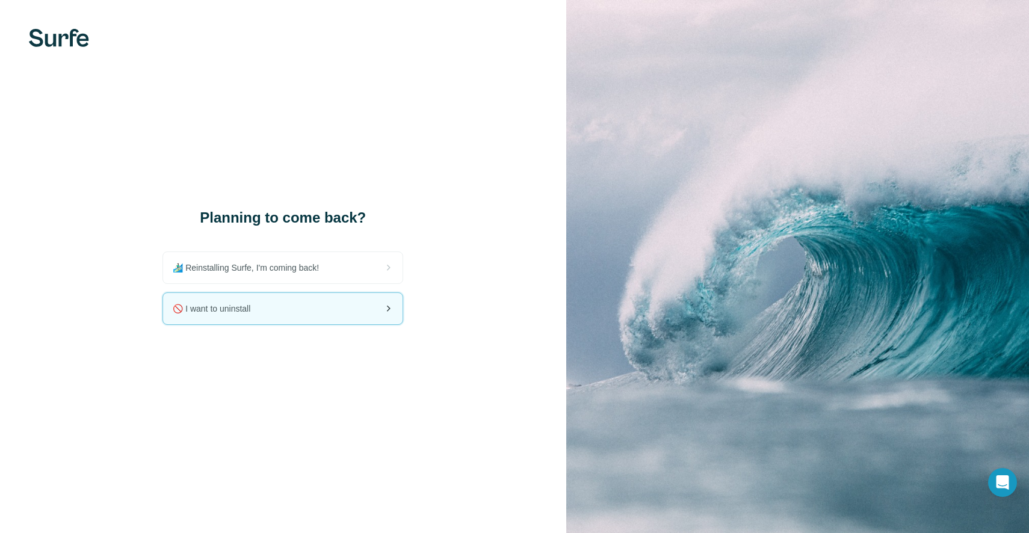
click at [243, 303] on span "🚫 I want to uninstall" at bounding box center [216, 309] width 87 height 12
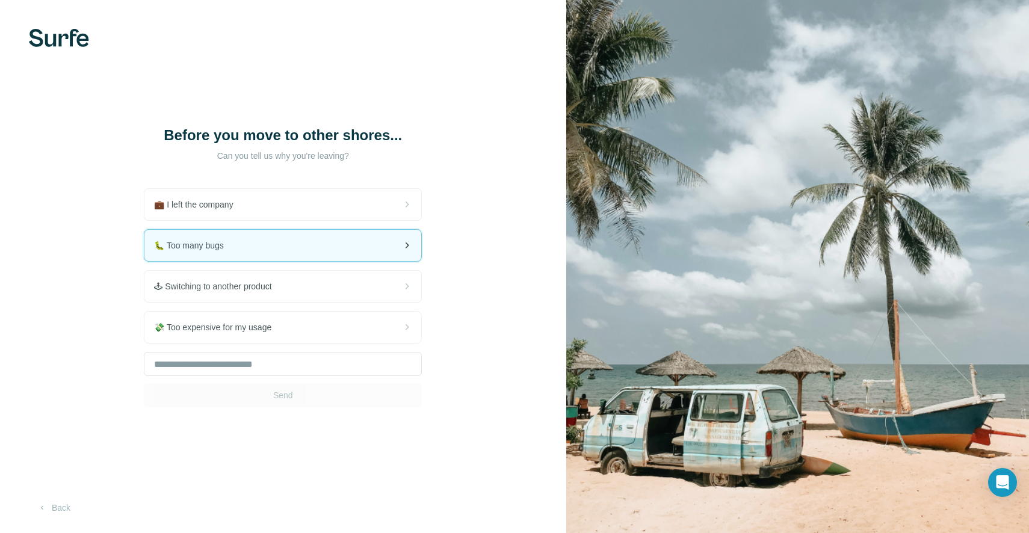
click at [310, 246] on div "🐛 Too many bugs" at bounding box center [282, 245] width 277 height 31
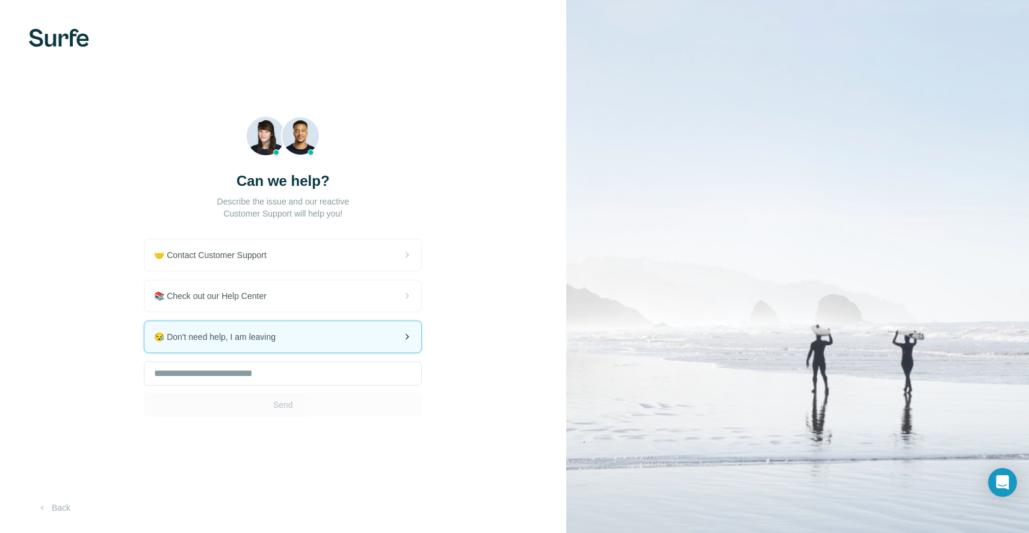
click at [285, 341] on span "😪 Don't need help, I am leaving" at bounding box center [219, 337] width 131 height 12
